Goal: Obtain resource: Obtain resource

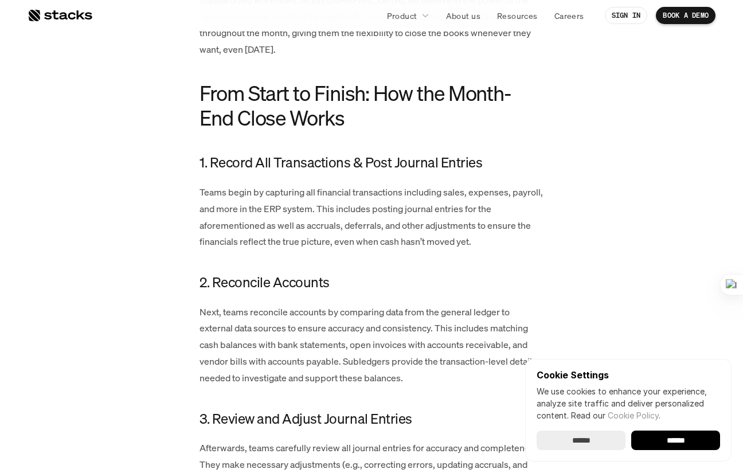
scroll to position [1103, 0]
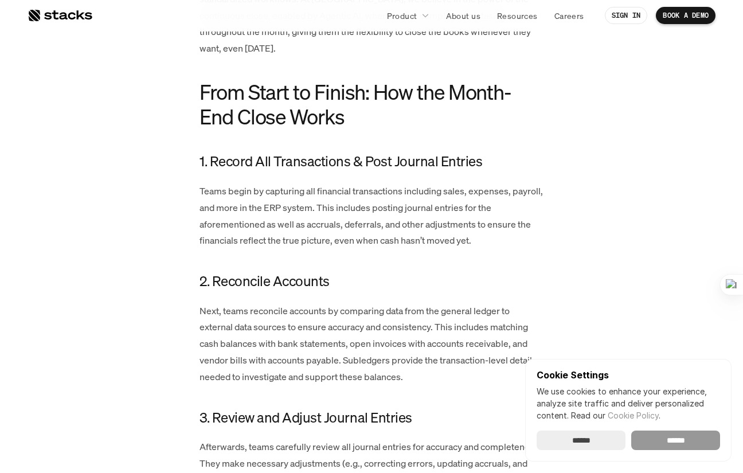
click at [650, 443] on input "******" at bounding box center [675, 439] width 89 height 19
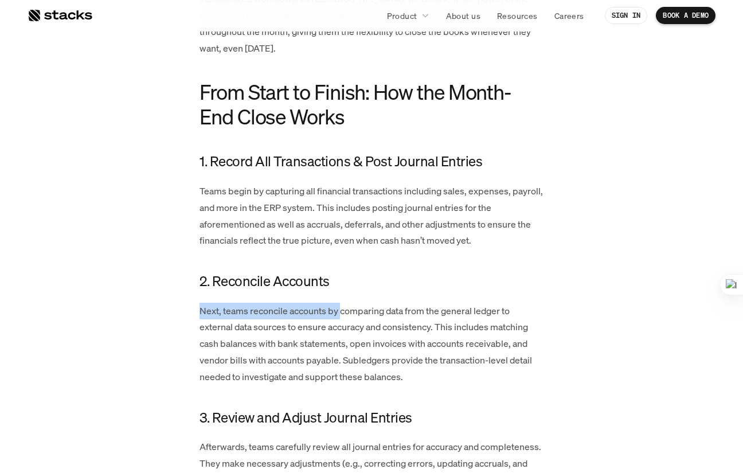
scroll to position [0, 0]
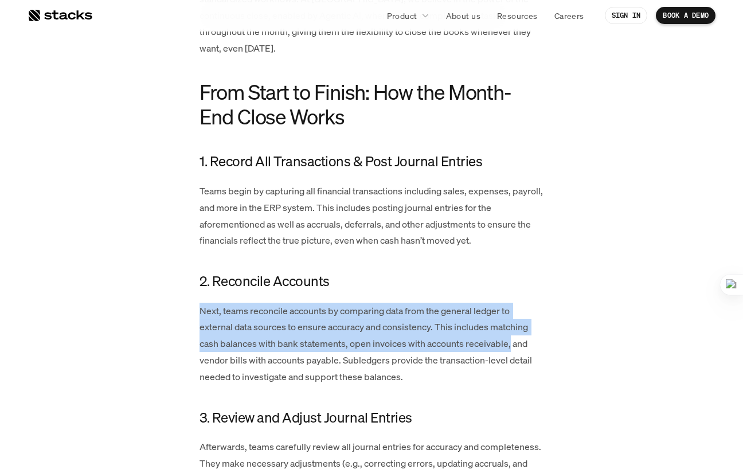
drag, startPoint x: 196, startPoint y: 295, endPoint x: 520, endPoint y: 328, distance: 325.4
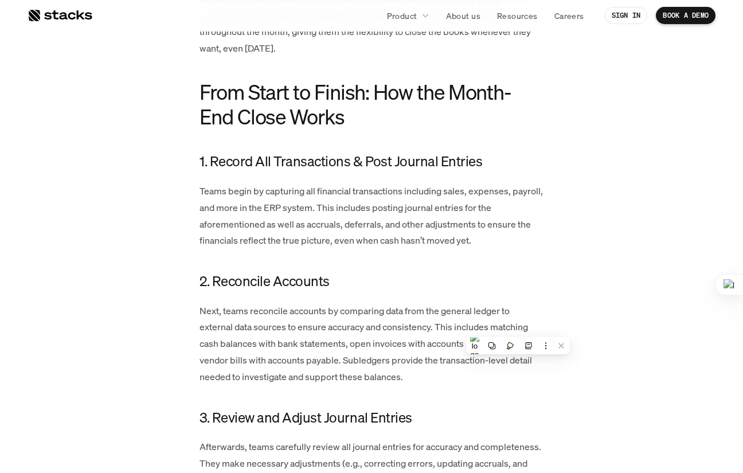
click at [298, 340] on p "Next, teams reconcile accounts by comparing data from the general ledger to ext…" at bounding box center [371, 344] width 344 height 83
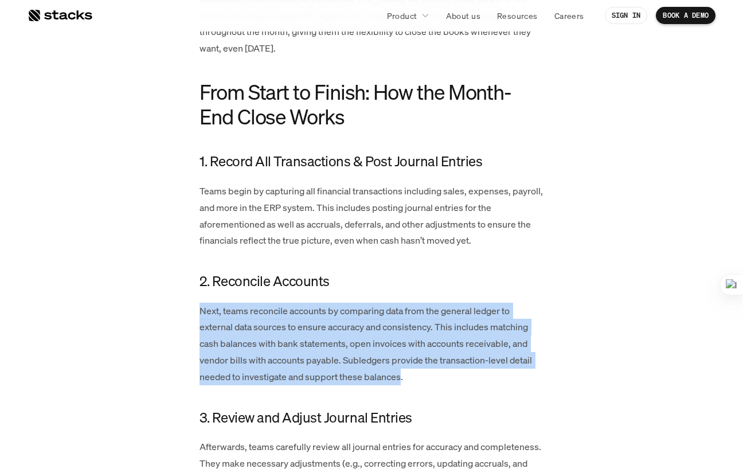
drag, startPoint x: 402, startPoint y: 361, endPoint x: 202, endPoint y: 285, distance: 214.0
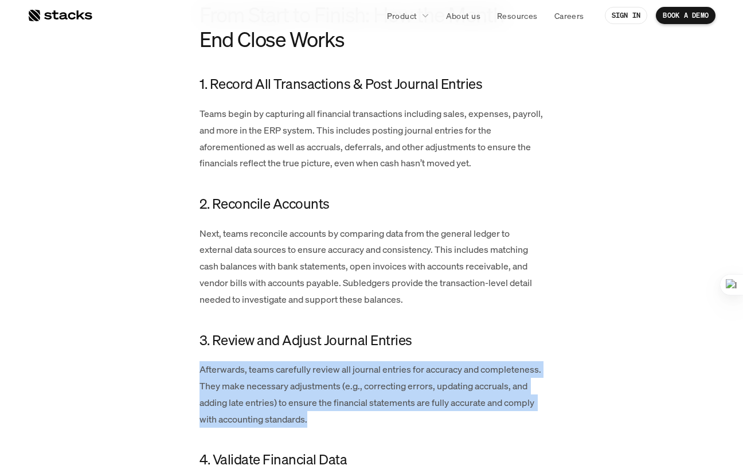
drag, startPoint x: 201, startPoint y: 354, endPoint x: 340, endPoint y: 405, distance: 148.3
click at [340, 405] on p "Afterwards, teams carefully review all journal entries for accuracy and complet…" at bounding box center [371, 394] width 344 height 66
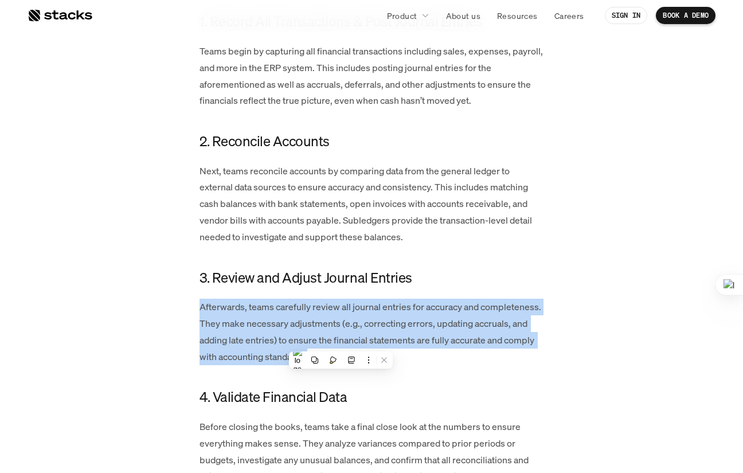
scroll to position [1243, 0]
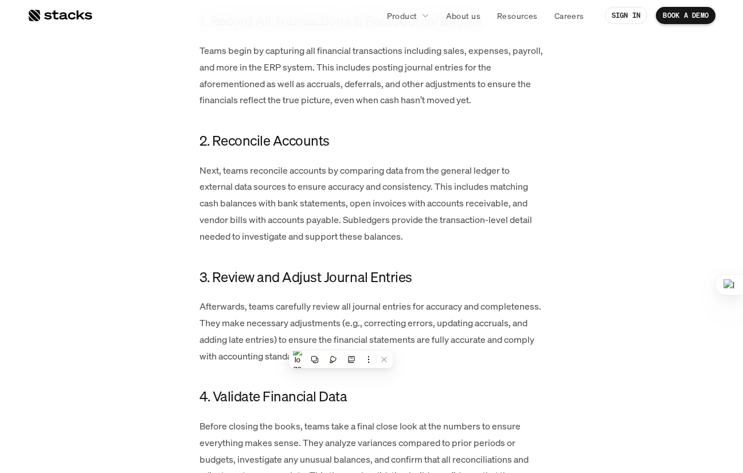
click at [235, 398] on div "The month-end close is second nature to finance teams but to everyone else, it …" at bounding box center [371, 439] width 344 height 2269
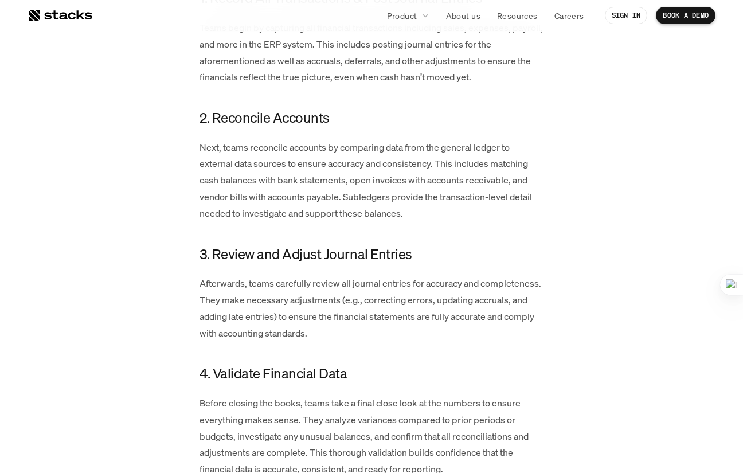
scroll to position [1270, 0]
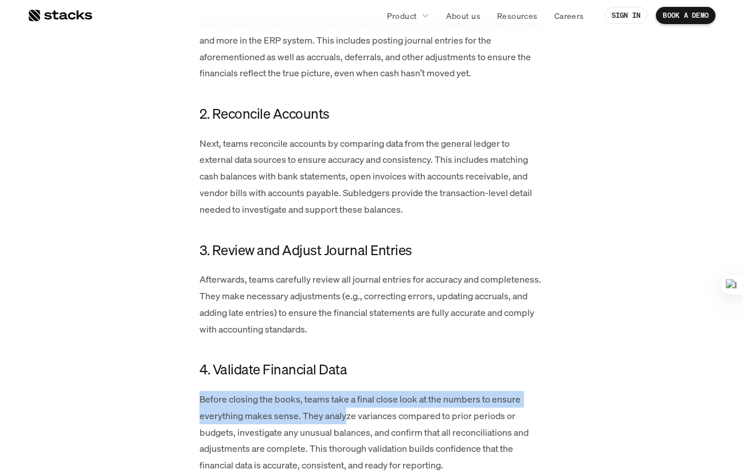
drag, startPoint x: 191, startPoint y: 385, endPoint x: 347, endPoint y: 396, distance: 155.7
click at [347, 396] on div "The month-end close is second nature to finance teams but to everyone else, it …" at bounding box center [371, 412] width 596 height 2269
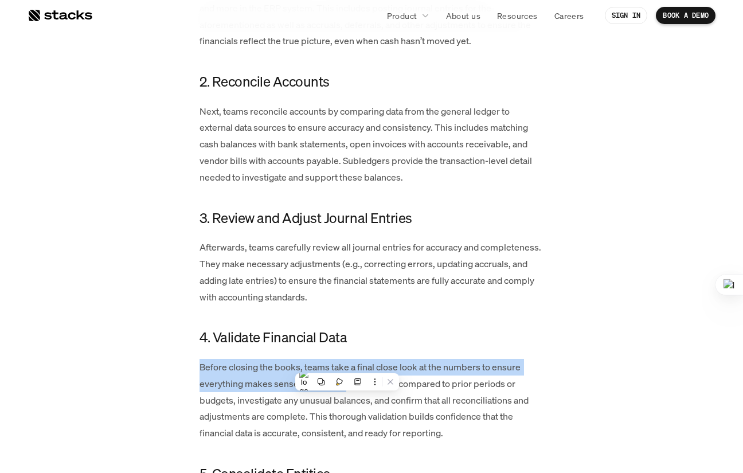
scroll to position [1322, 0]
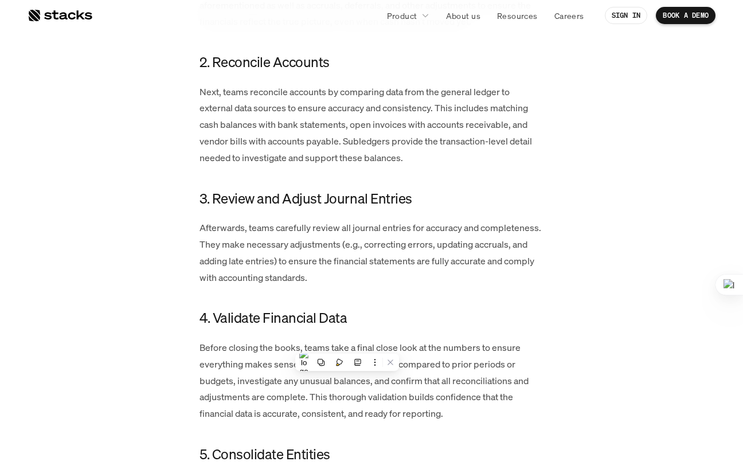
click at [265, 390] on p "Before closing the books, teams take a final close look at the numbers to ensur…" at bounding box center [371, 380] width 344 height 83
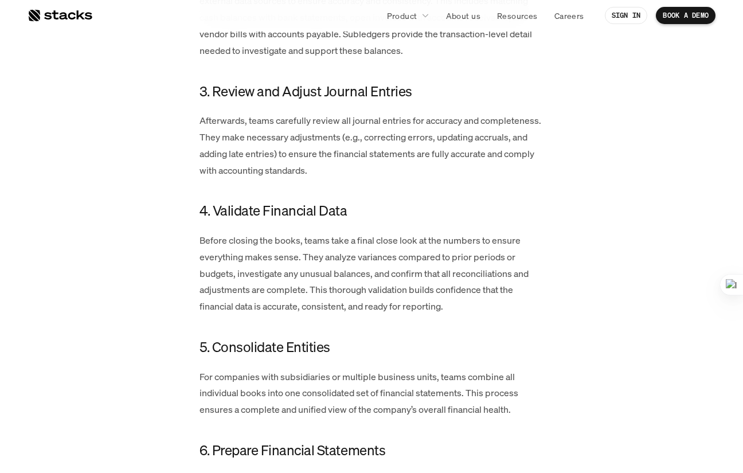
scroll to position [1428, 0]
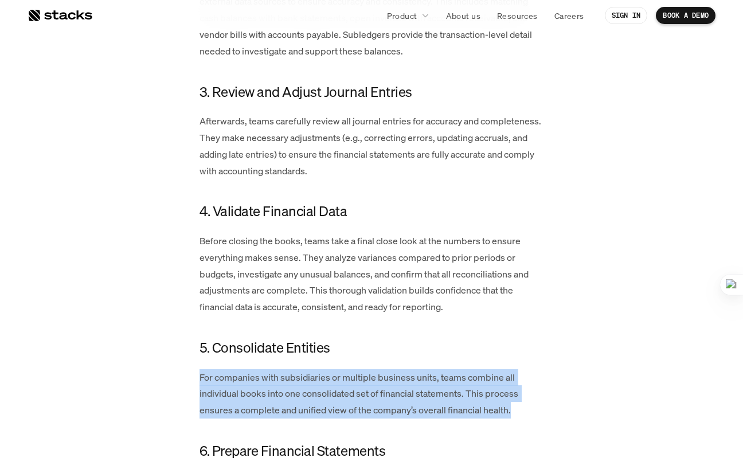
drag, startPoint x: 195, startPoint y: 359, endPoint x: 567, endPoint y: 407, distance: 374.4
click at [567, 407] on div "The month-end close is second nature to finance teams but to everyone else, it …" at bounding box center [371, 254] width 596 height 2269
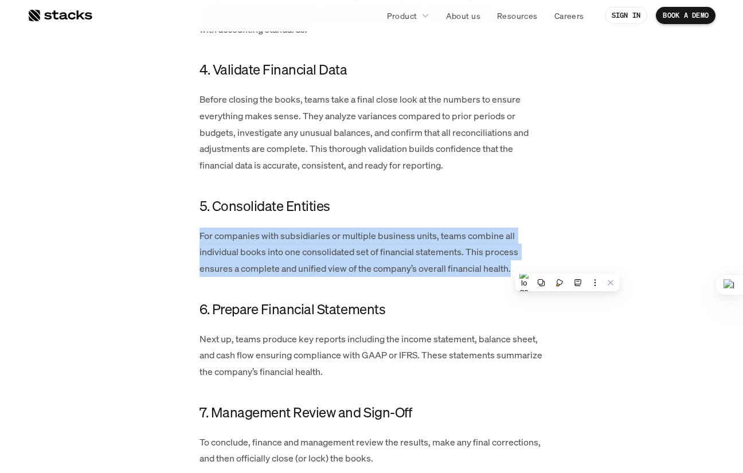
scroll to position [1598, 0]
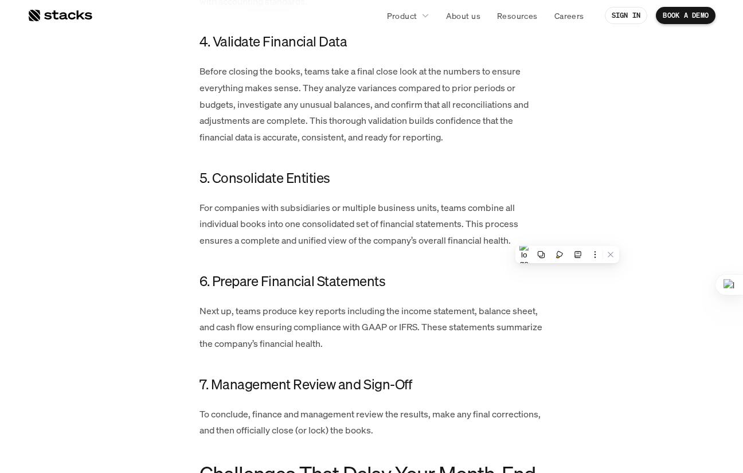
click at [350, 312] on p "Next up, teams produce key reports including the income statement, balance shee…" at bounding box center [371, 327] width 344 height 49
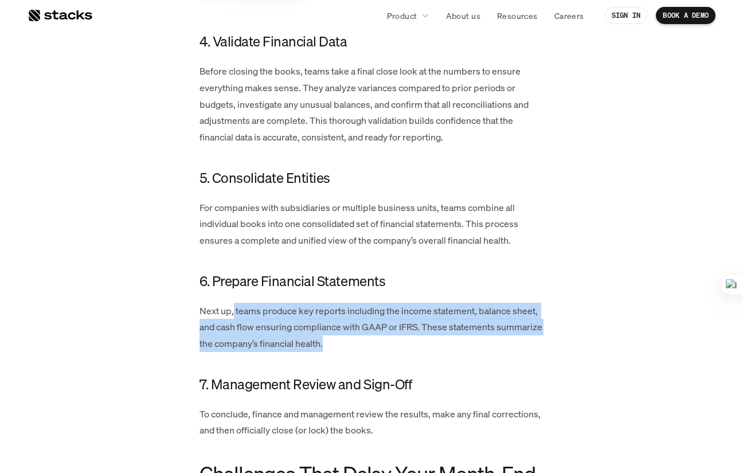
drag, startPoint x: 233, startPoint y: 292, endPoint x: 413, endPoint y: 325, distance: 183.5
click at [413, 325] on p "Next up, teams produce key reports including the income statement, balance shee…" at bounding box center [371, 327] width 344 height 49
click at [292, 324] on p "Next up, teams produce key reports including the income statement, balance shee…" at bounding box center [371, 327] width 344 height 49
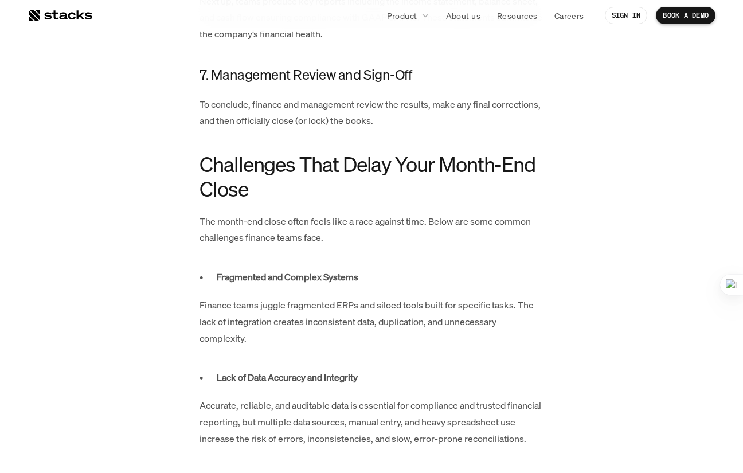
scroll to position [1906, 0]
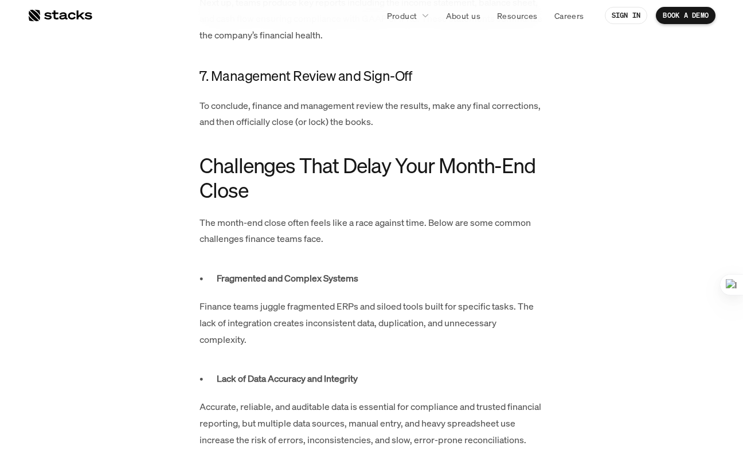
click at [205, 307] on p "Finance teams juggle fragmented ERPs and siloed tools built for specific tasks.…" at bounding box center [371, 322] width 344 height 49
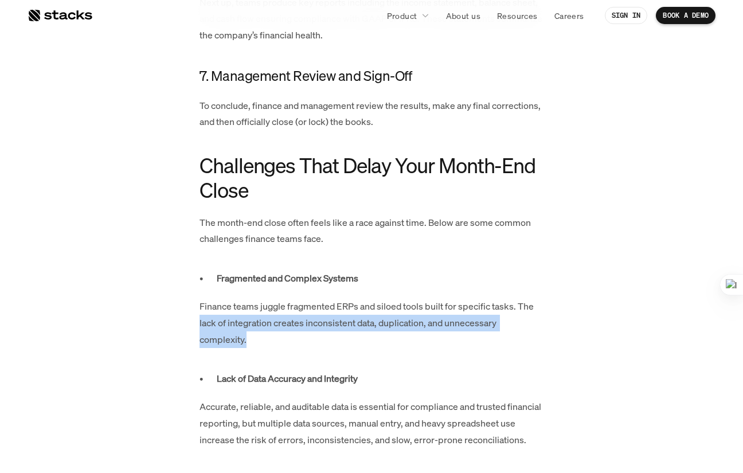
drag, startPoint x: 199, startPoint y: 307, endPoint x: 297, endPoint y: 325, distance: 99.6
click at [297, 325] on p "Finance teams juggle fragmented ERPs and siloed tools built for specific tasks.…" at bounding box center [371, 322] width 344 height 49
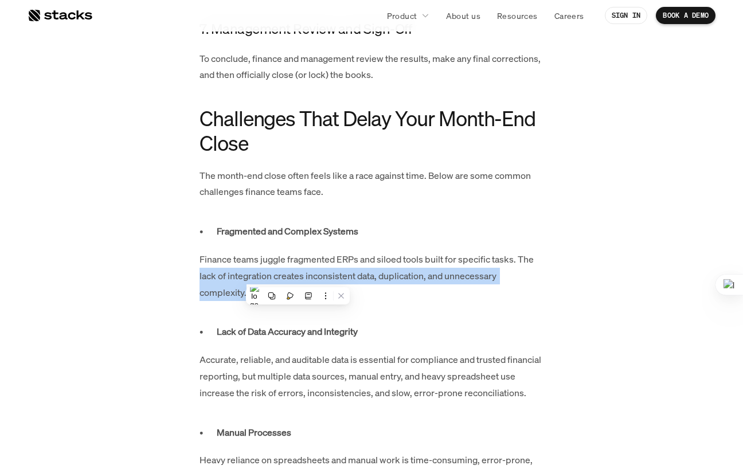
scroll to position [1954, 0]
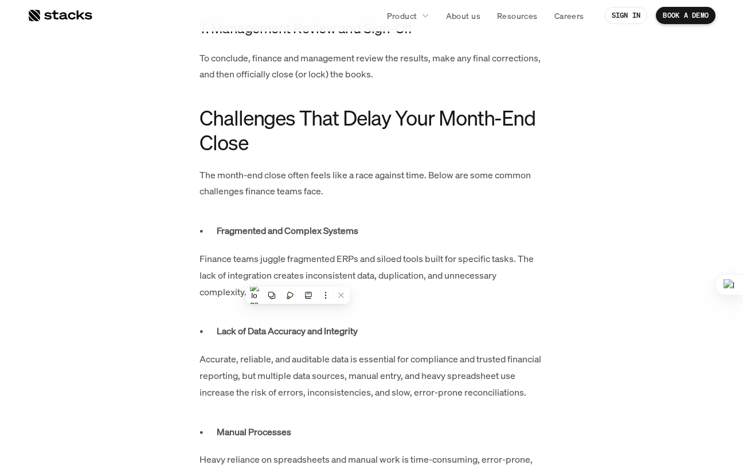
click at [231, 351] on p "Accurate, reliable, and auditable data is essential for compliance and trusted …" at bounding box center [371, 375] width 344 height 49
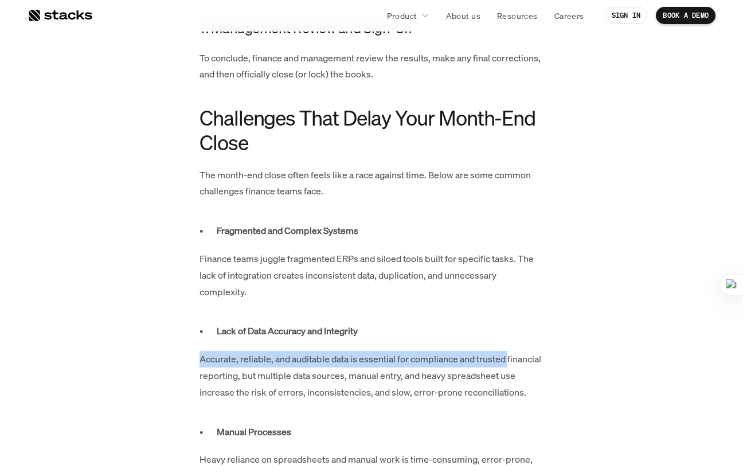
drag, startPoint x: 198, startPoint y: 343, endPoint x: 509, endPoint y: 343, distance: 311.1
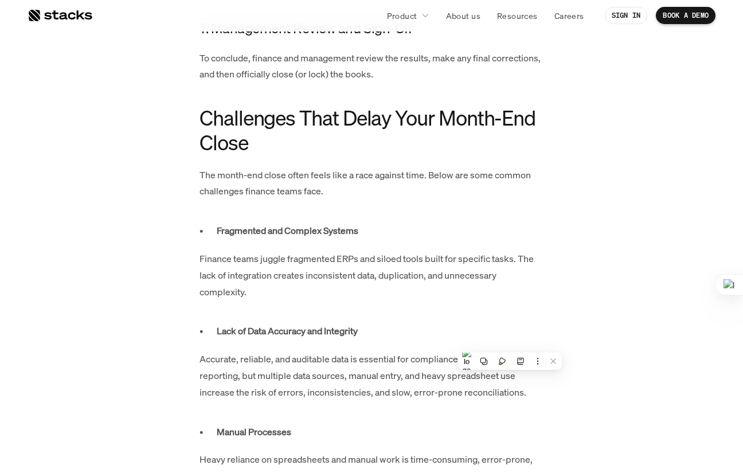
click at [389, 351] on p "Accurate, reliable, and auditable data is essential for compliance and trusted …" at bounding box center [371, 375] width 344 height 49
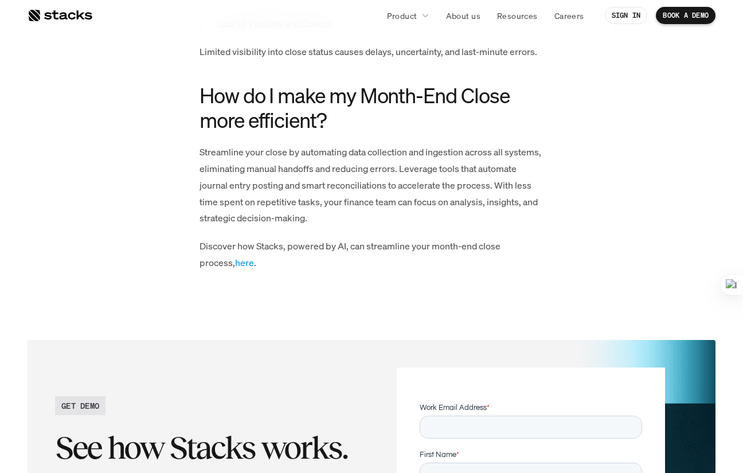
scroll to position [2557, 0]
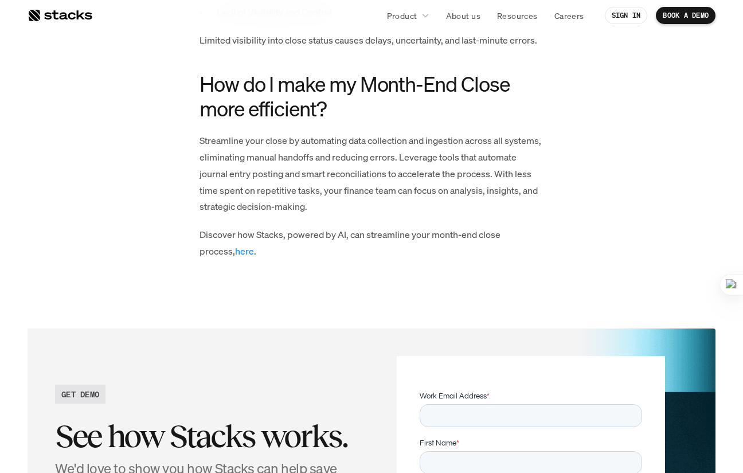
click at [235, 245] on link "here" at bounding box center [244, 251] width 19 height 13
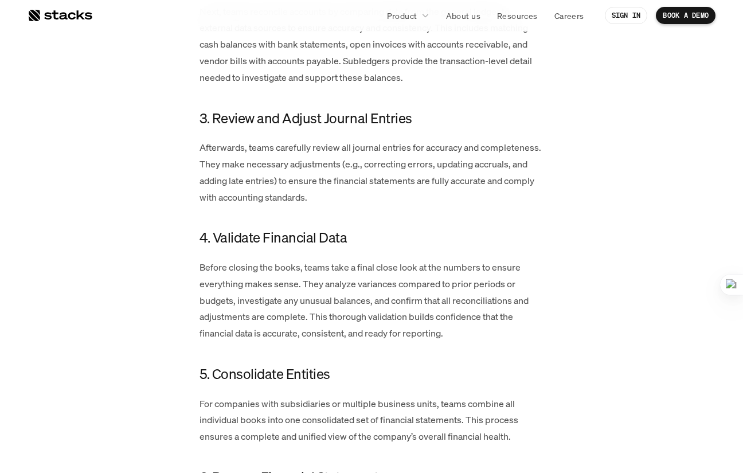
scroll to position [1287, 0]
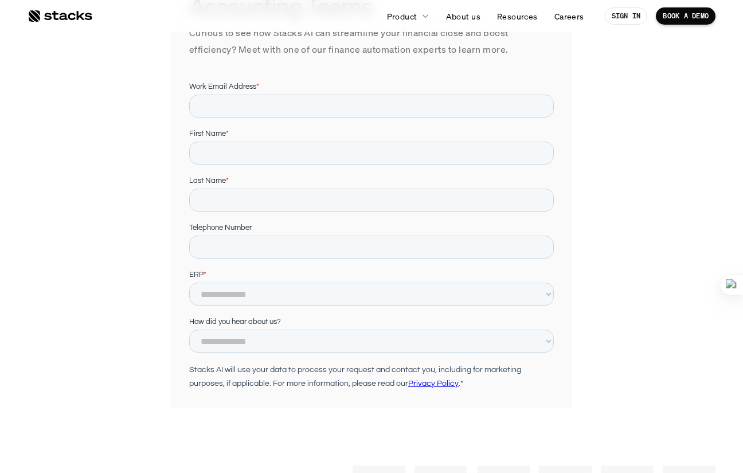
scroll to position [230, 0]
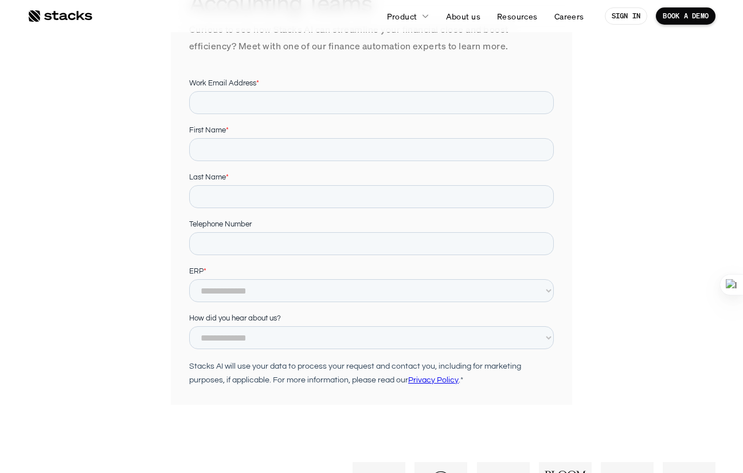
click at [217, 305] on form "**********" at bounding box center [371, 257] width 364 height 361
click at [217, 302] on form "**********" at bounding box center [371, 257] width 364 height 361
click at [218, 296] on select "**********" at bounding box center [371, 290] width 364 height 23
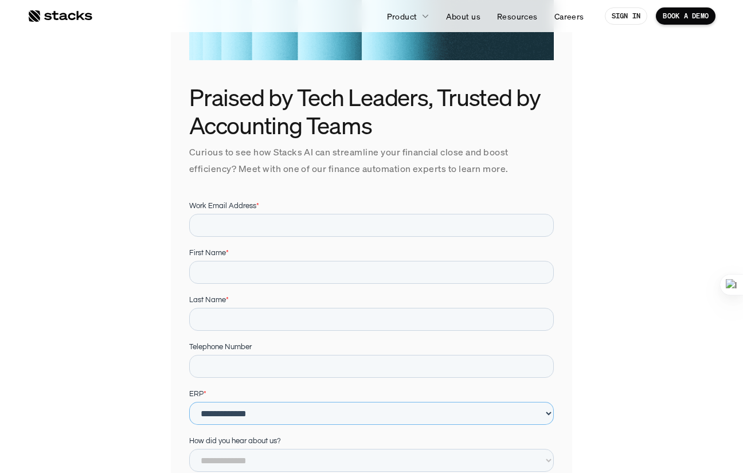
scroll to position [0, 0]
